Goal: Find specific page/section: Find specific page/section

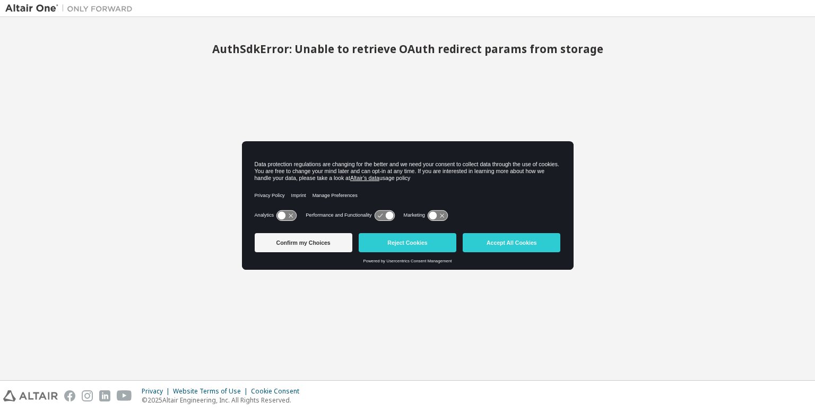
click at [10, 7] on img at bounding box center [71, 8] width 133 height 11
click at [503, 242] on button "Accept All Cookies" at bounding box center [511, 242] width 98 height 19
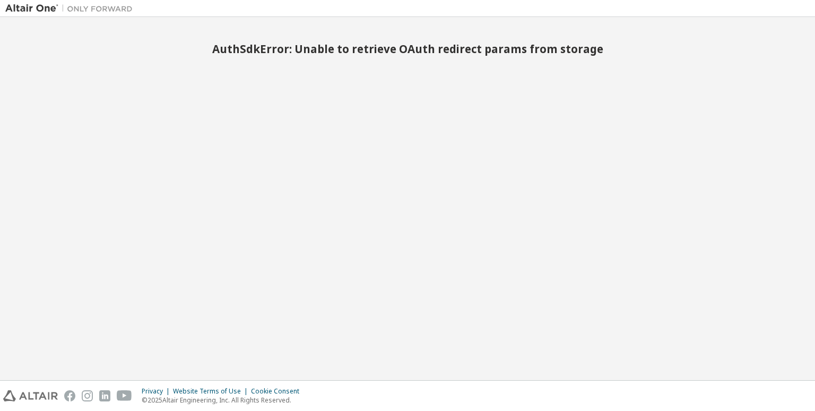
click at [36, 9] on img at bounding box center [71, 8] width 133 height 11
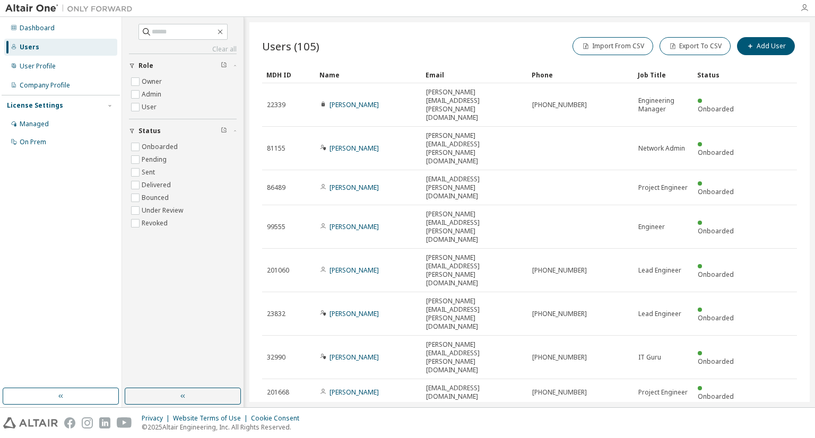
click at [804, 8] on icon "button" at bounding box center [804, 8] width 8 height 8
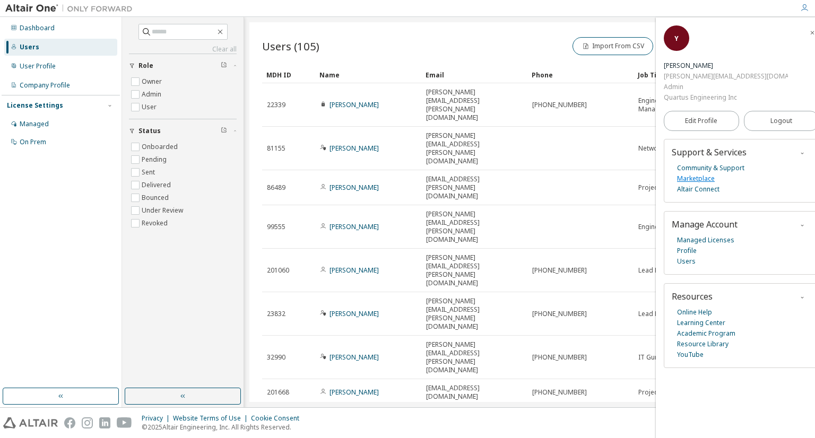
click at [701, 173] on link "Marketplace" at bounding box center [696, 178] width 38 height 11
